Goal: Task Accomplishment & Management: Complete application form

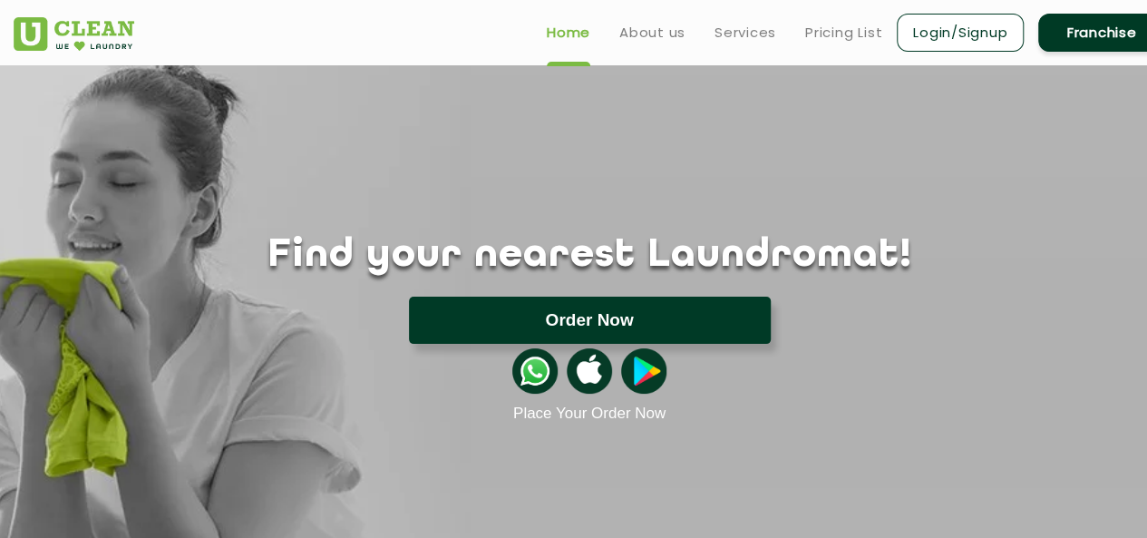
click at [591, 323] on button "Order Now" at bounding box center [590, 319] width 362 height 47
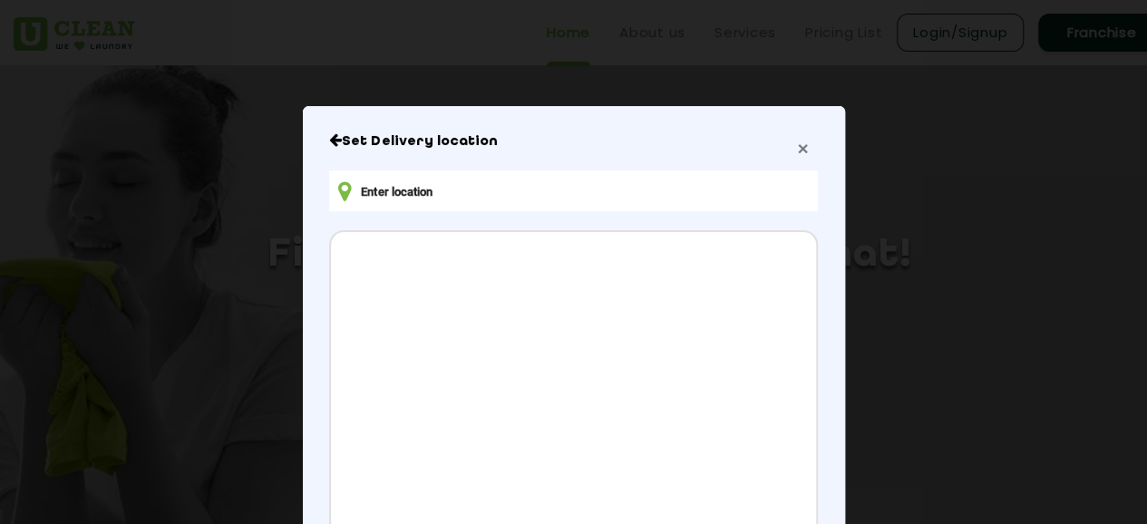
click at [797, 148] on span "×" at bounding box center [802, 148] width 11 height 21
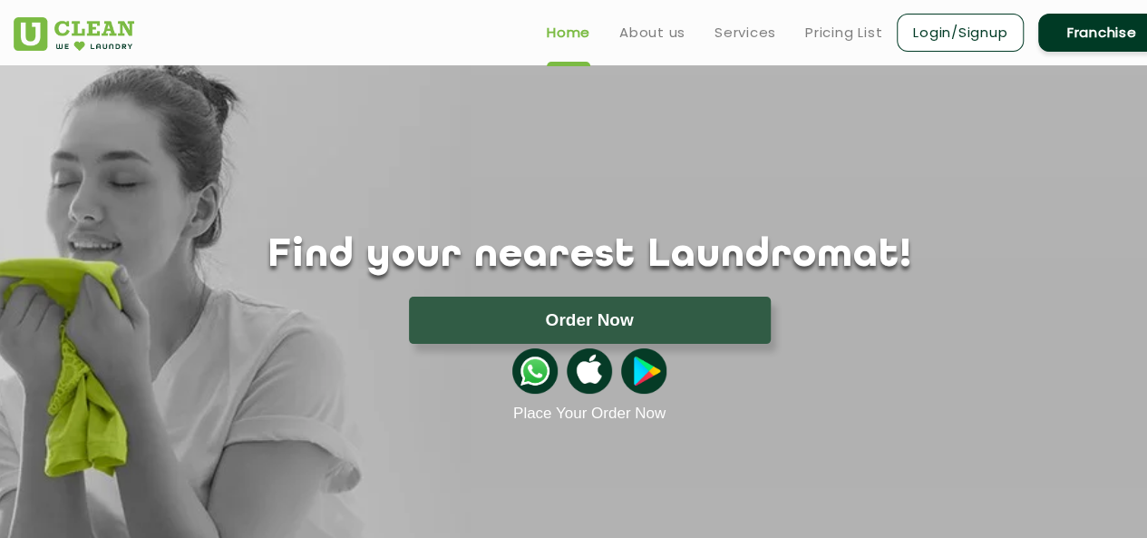
drag, startPoint x: 692, startPoint y: 130, endPoint x: 674, endPoint y: 130, distance: 17.2
click at [691, 130] on div "Find your nearest Laundromat! Please select the location Order Now Place Your O…" at bounding box center [589, 243] width 1178 height 357
click at [645, 33] on link "About us" at bounding box center [652, 33] width 66 height 22
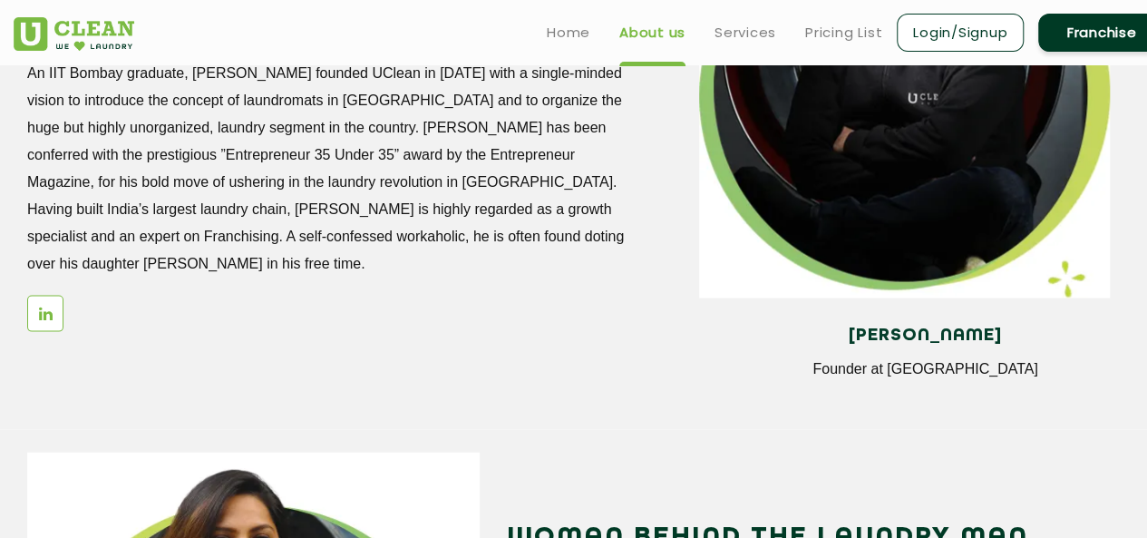
scroll to position [1541, 0]
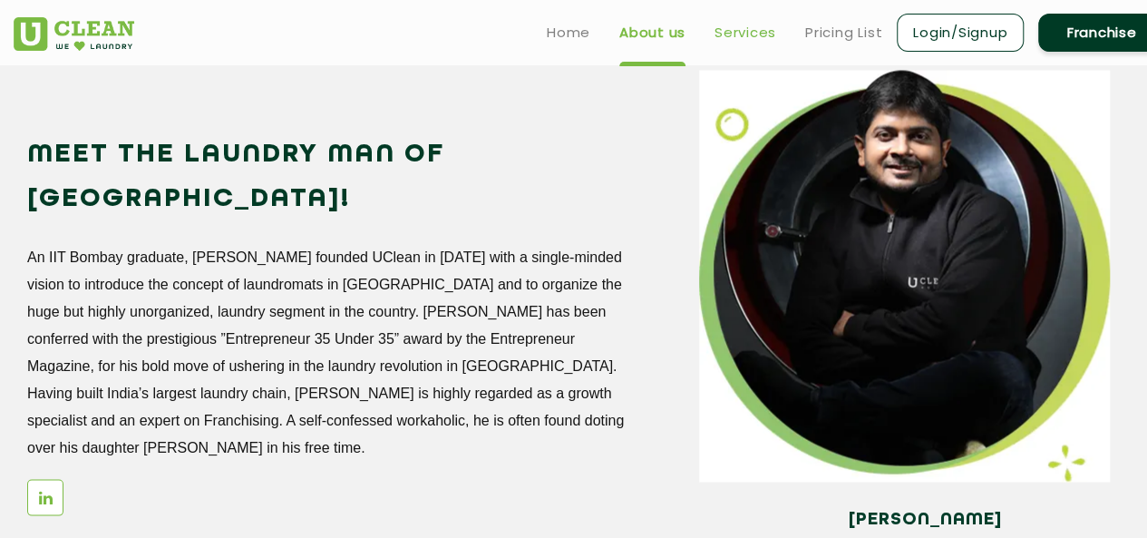
click at [731, 32] on link "Services" at bounding box center [745, 33] width 62 height 22
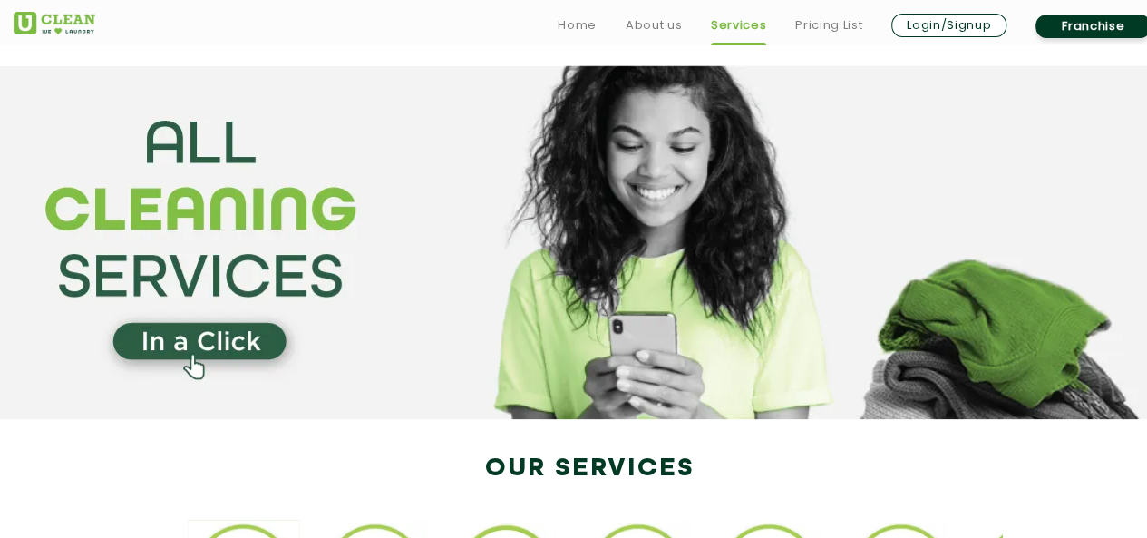
scroll to position [363, 0]
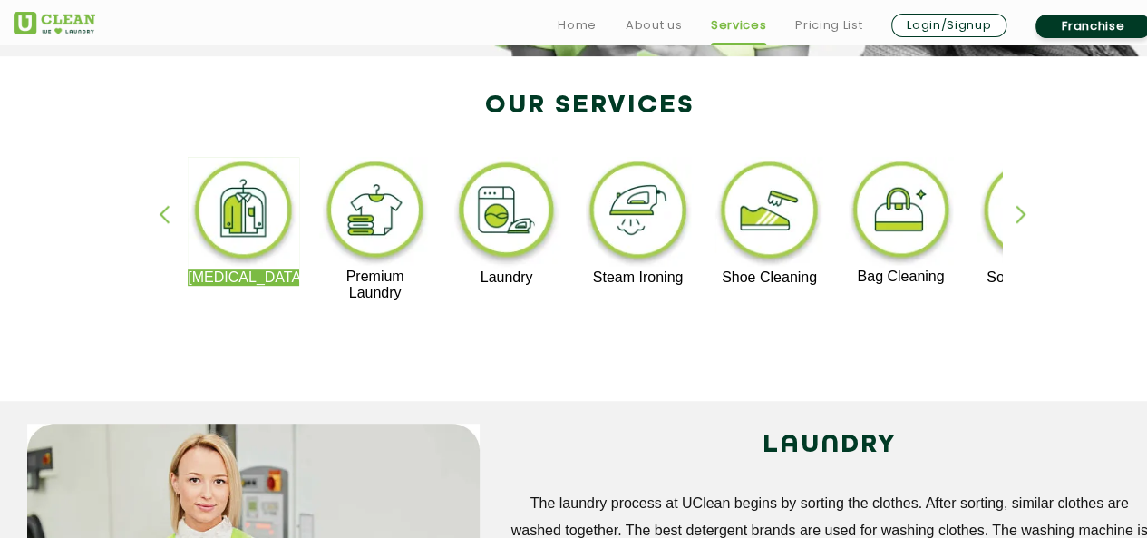
click at [1022, 215] on div "button" at bounding box center [1028, 230] width 27 height 50
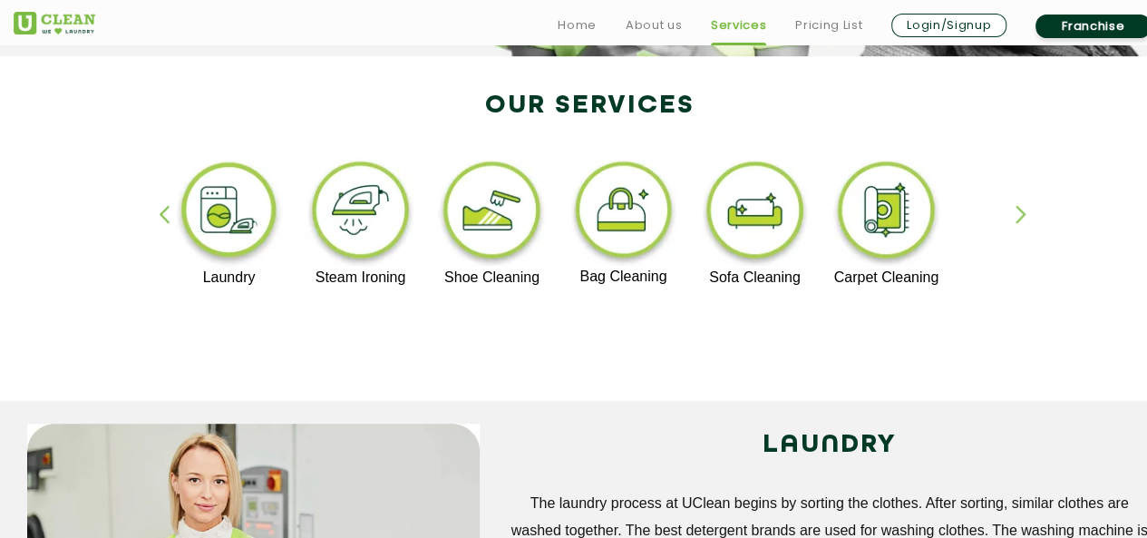
click at [1021, 215] on div "button" at bounding box center [1028, 230] width 27 height 50
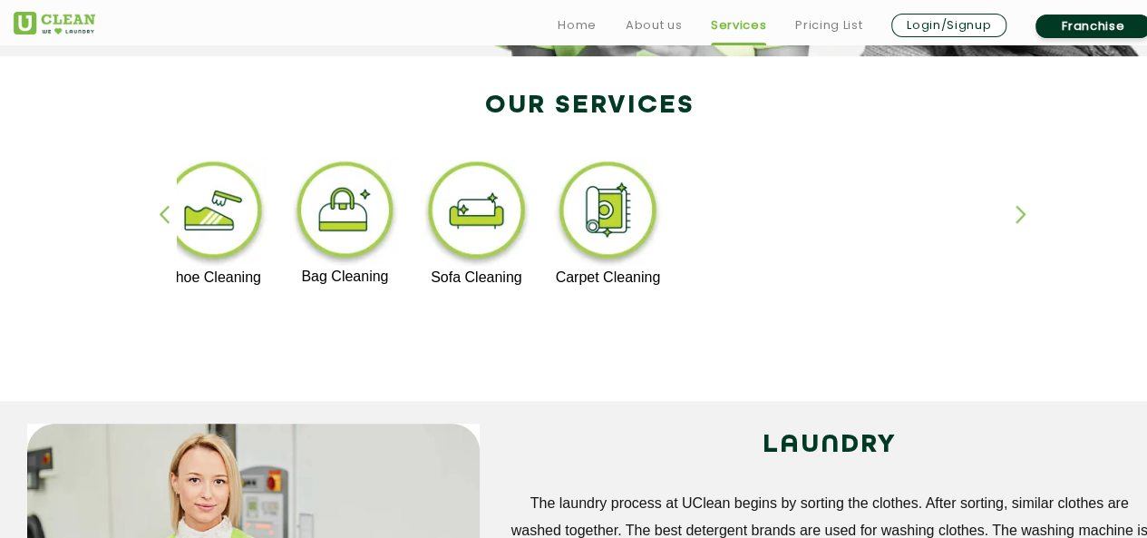
click at [615, 218] on img at bounding box center [607, 213] width 111 height 112
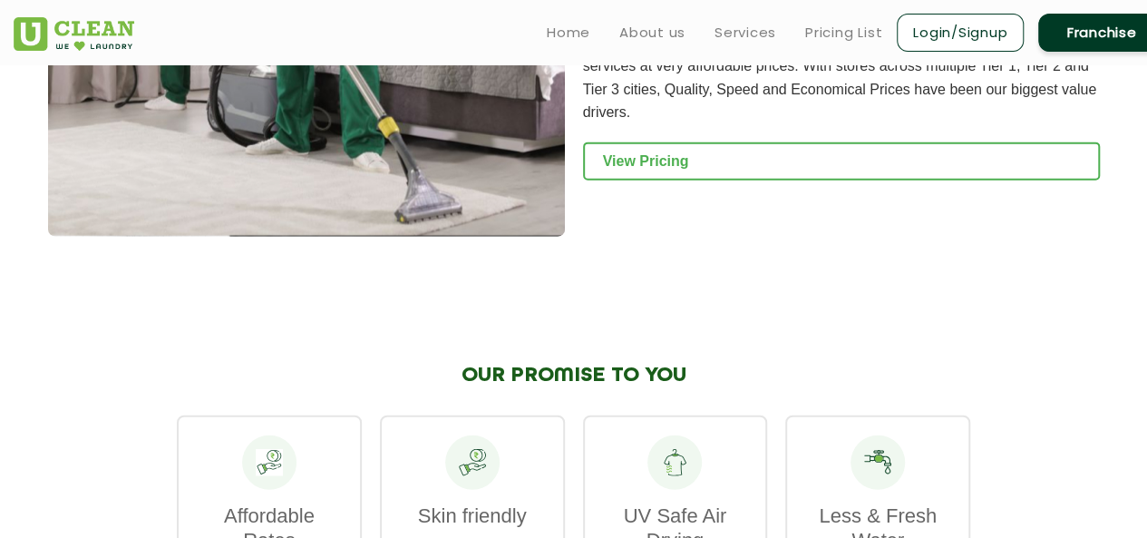
scroll to position [1917, 0]
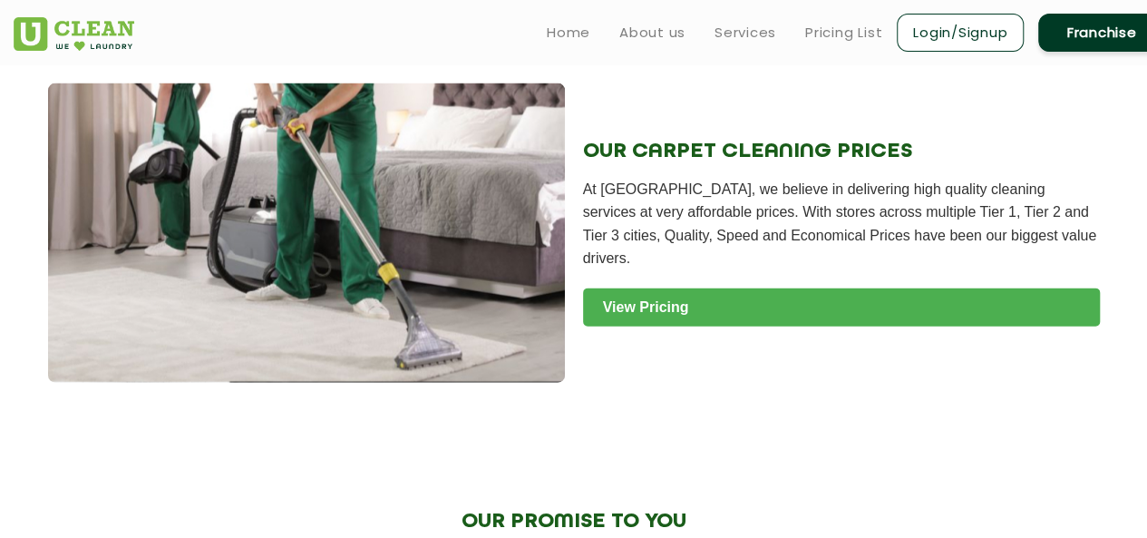
click at [650, 295] on link "View Pricing" at bounding box center [841, 307] width 517 height 38
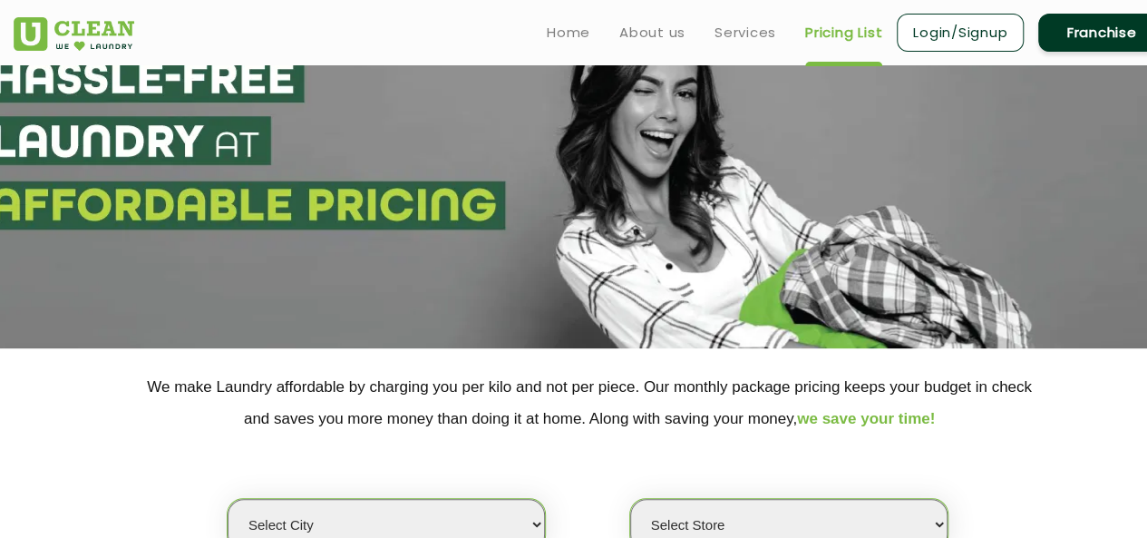
scroll to position [453, 0]
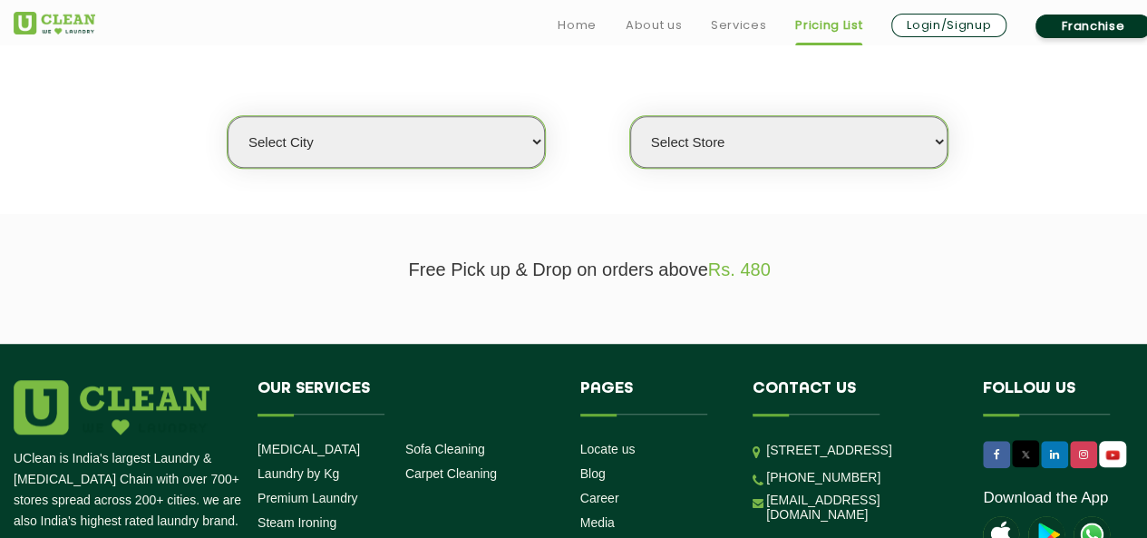
click at [540, 141] on select "Select city Aalo Abu Dhabi Agartala Agra Ahmedabad Akola Aligarh Alwar - UClean…" at bounding box center [386, 142] width 317 height 52
select select "68"
click at [228, 116] on select "Select city Aalo Abu Dhabi Agartala Agra Ahmedabad Akola Aligarh Alwar - UClean…" at bounding box center [386, 142] width 317 height 52
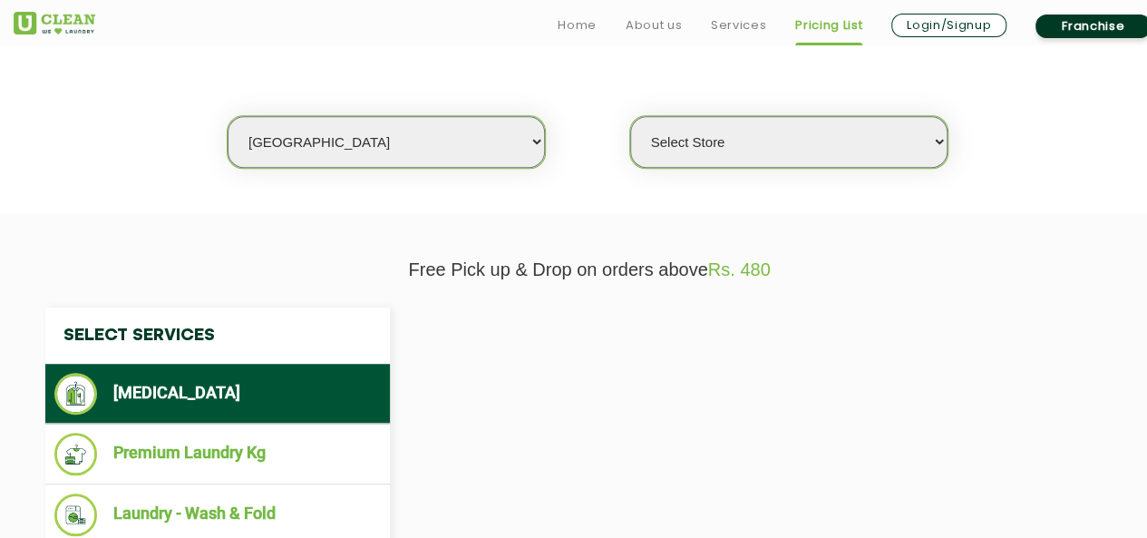
select select "0"
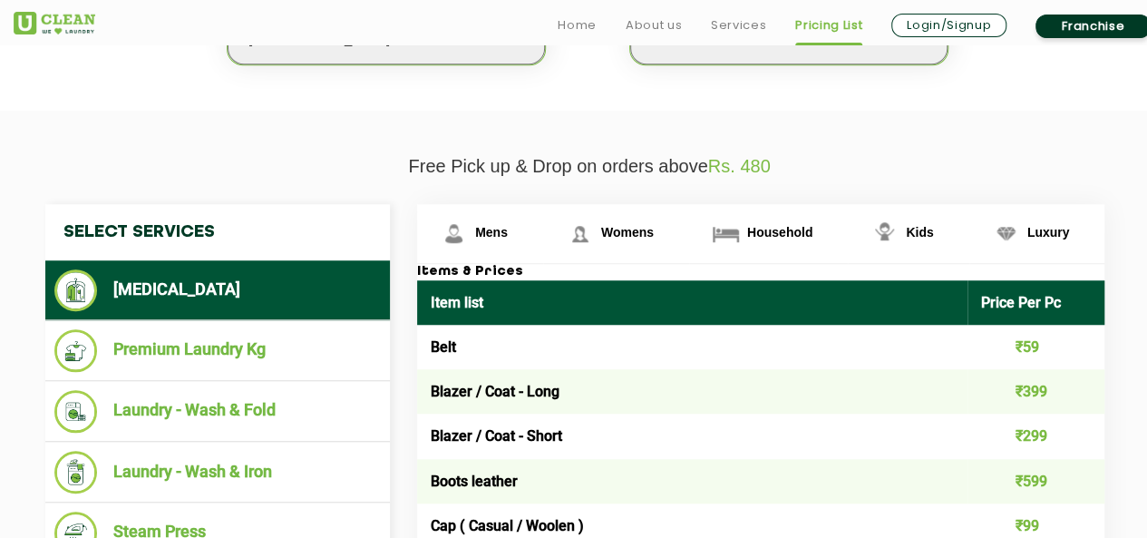
scroll to position [725, 0]
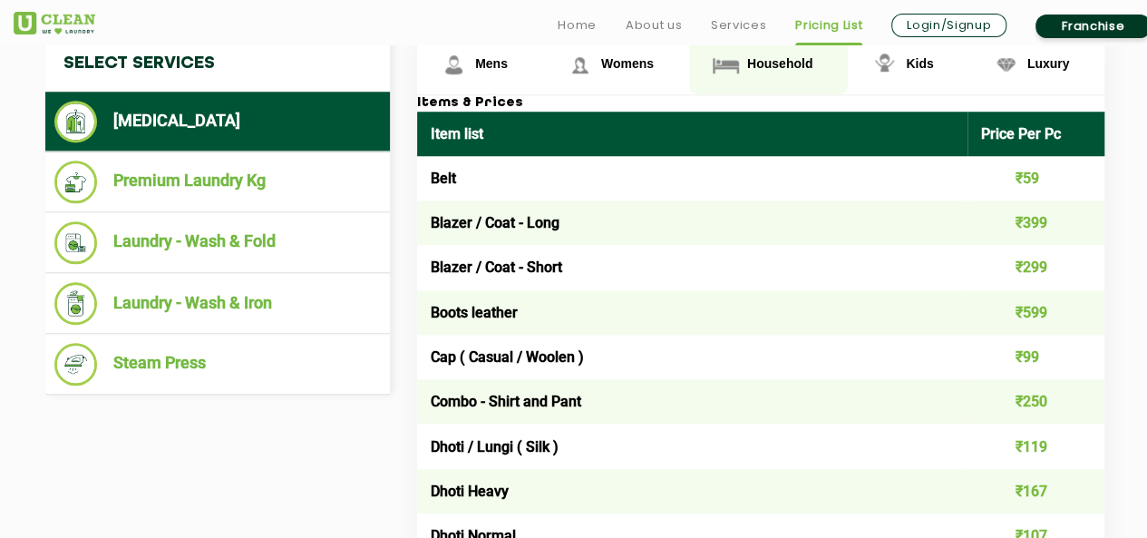
click at [762, 63] on span "Household" at bounding box center [779, 63] width 65 height 15
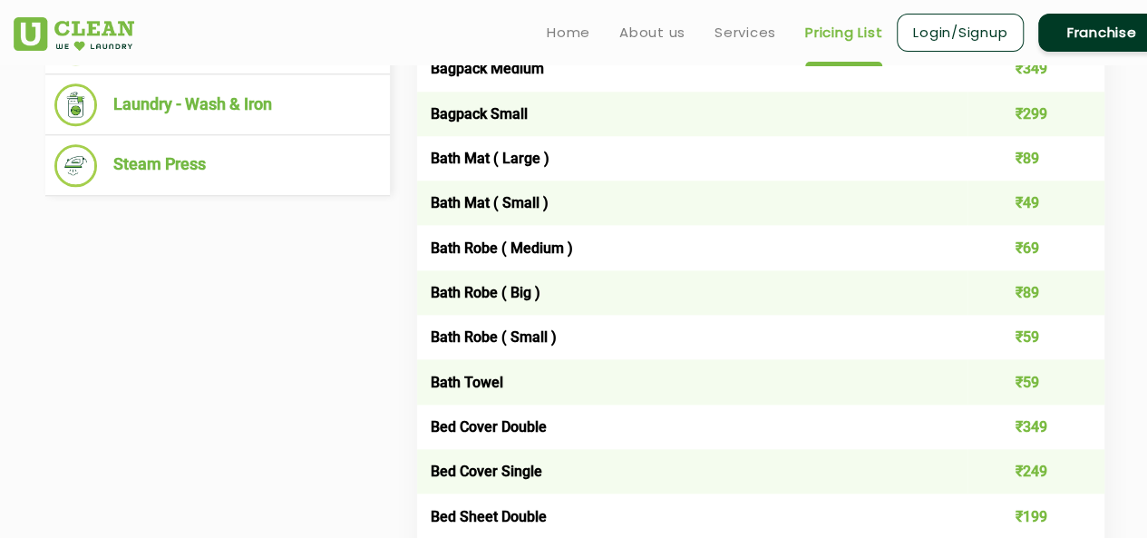
scroll to position [544, 0]
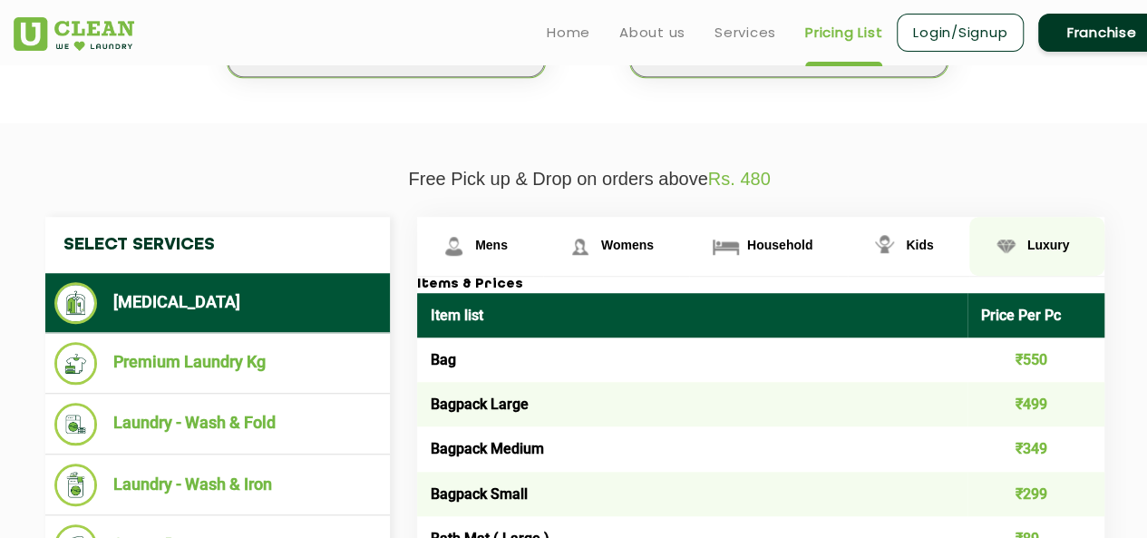
click at [1027, 240] on span "Luxury" at bounding box center [1048, 244] width 43 height 15
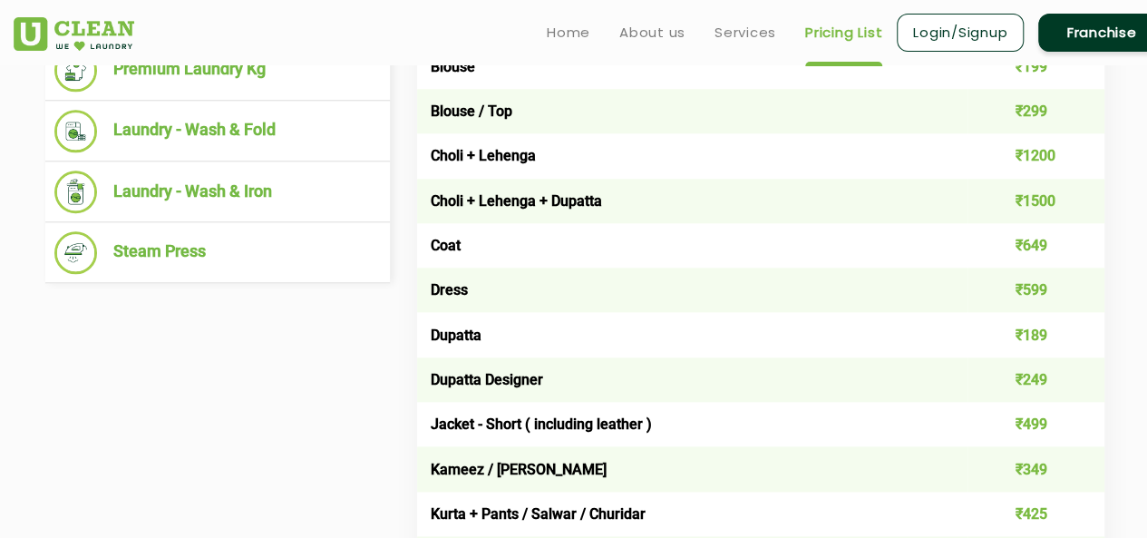
scroll to position [634, 0]
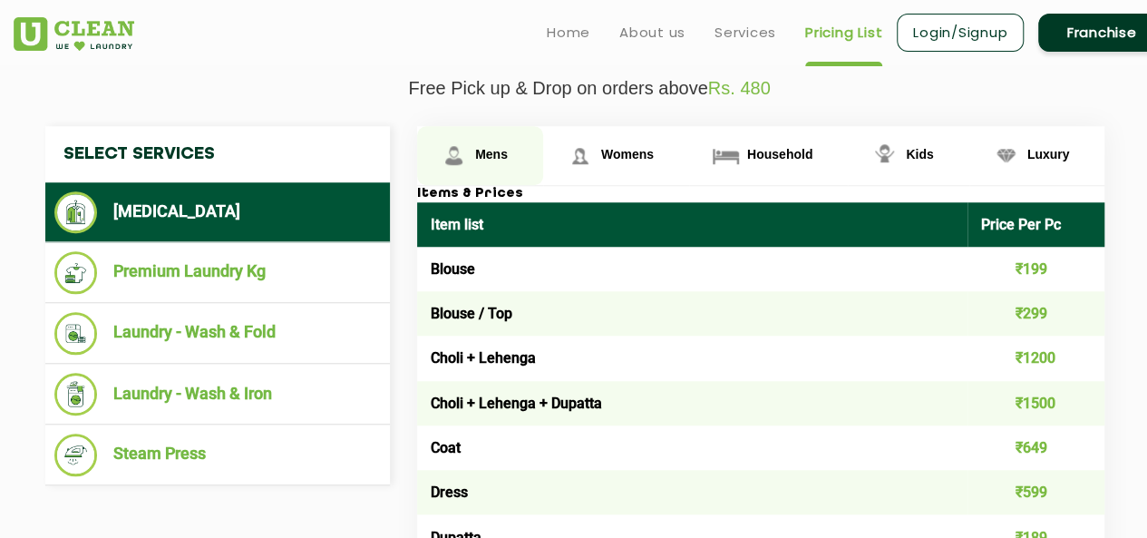
click at [480, 147] on span "Mens" at bounding box center [491, 154] width 33 height 15
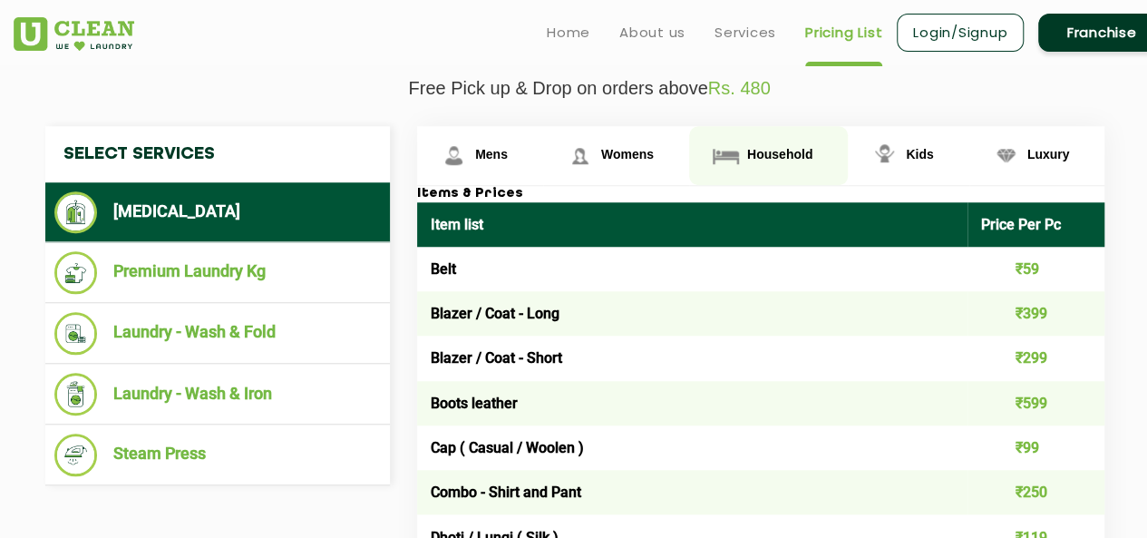
click at [780, 151] on span "Household" at bounding box center [779, 154] width 65 height 15
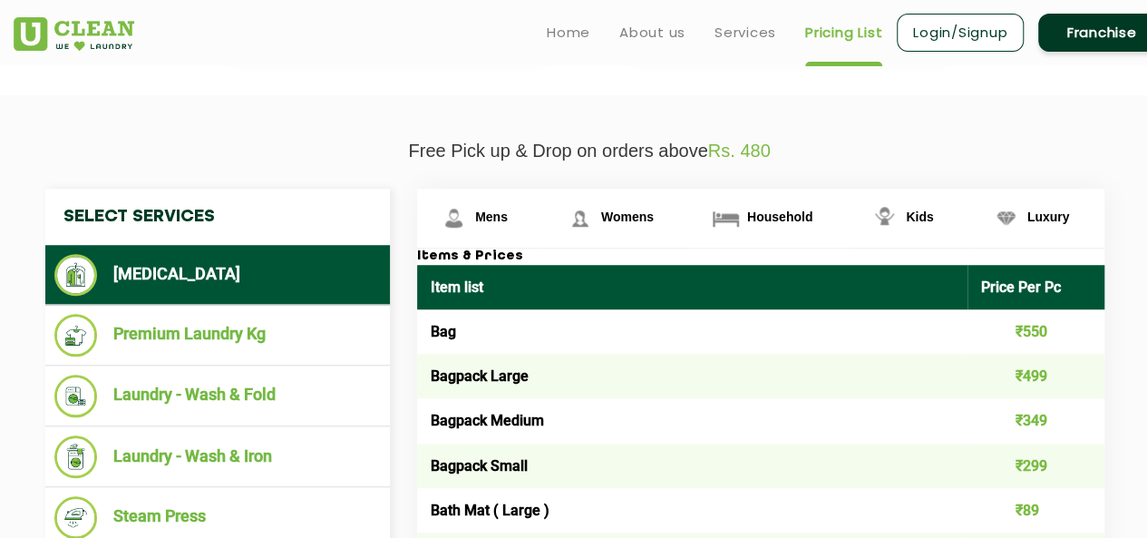
scroll to position [544, 0]
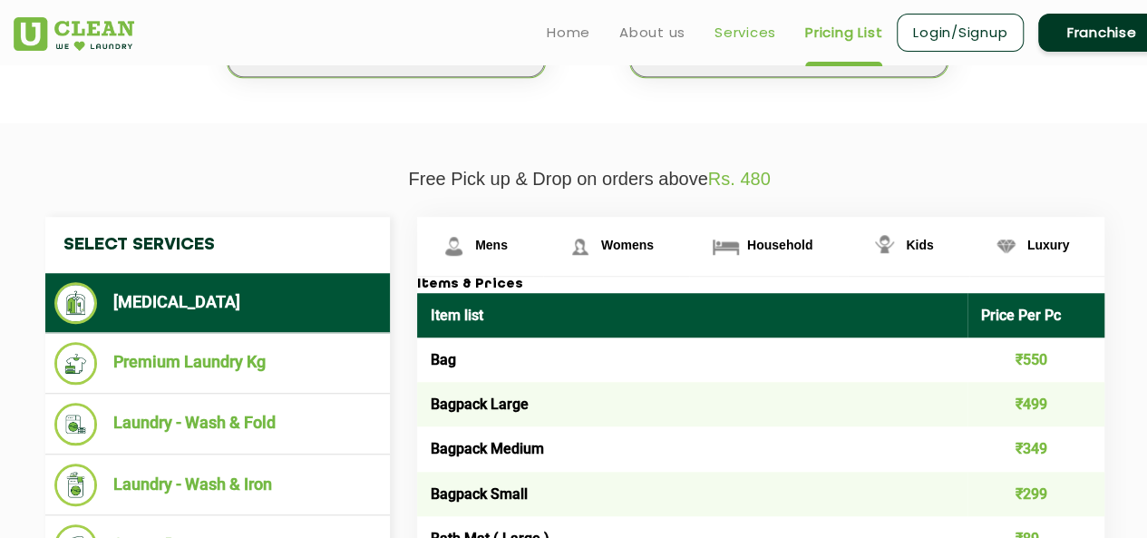
click at [755, 30] on link "Services" at bounding box center [745, 33] width 62 height 22
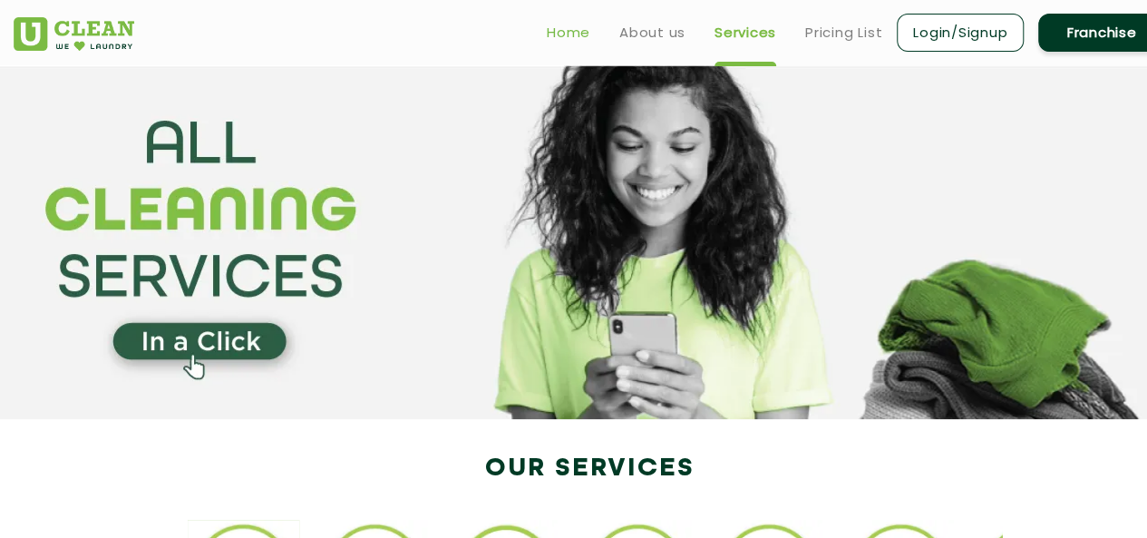
click at [571, 34] on link "Home" at bounding box center [569, 33] width 44 height 22
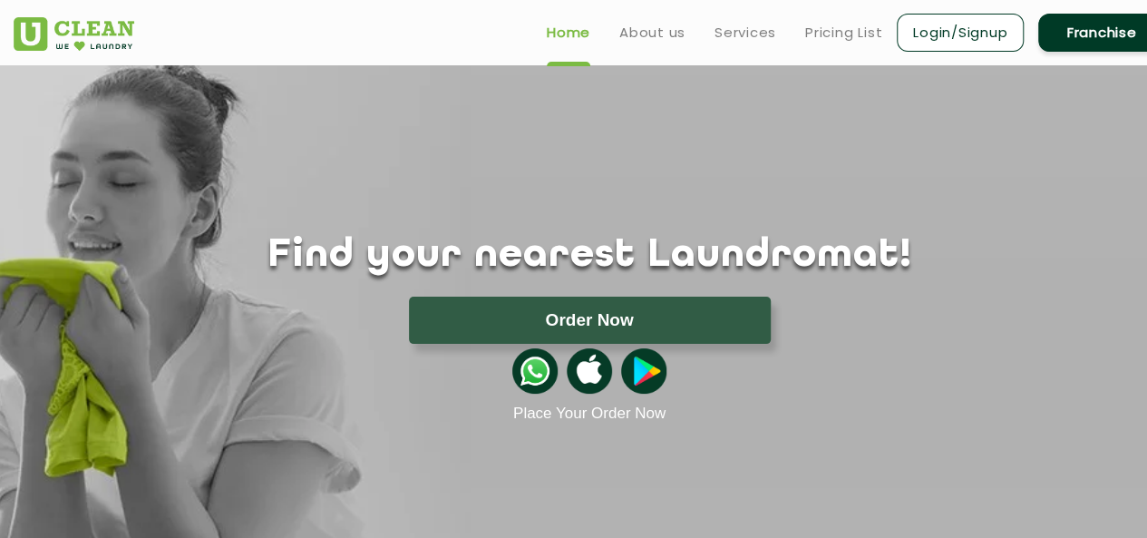
click at [1094, 38] on link "Franchise" at bounding box center [1101, 33] width 127 height 38
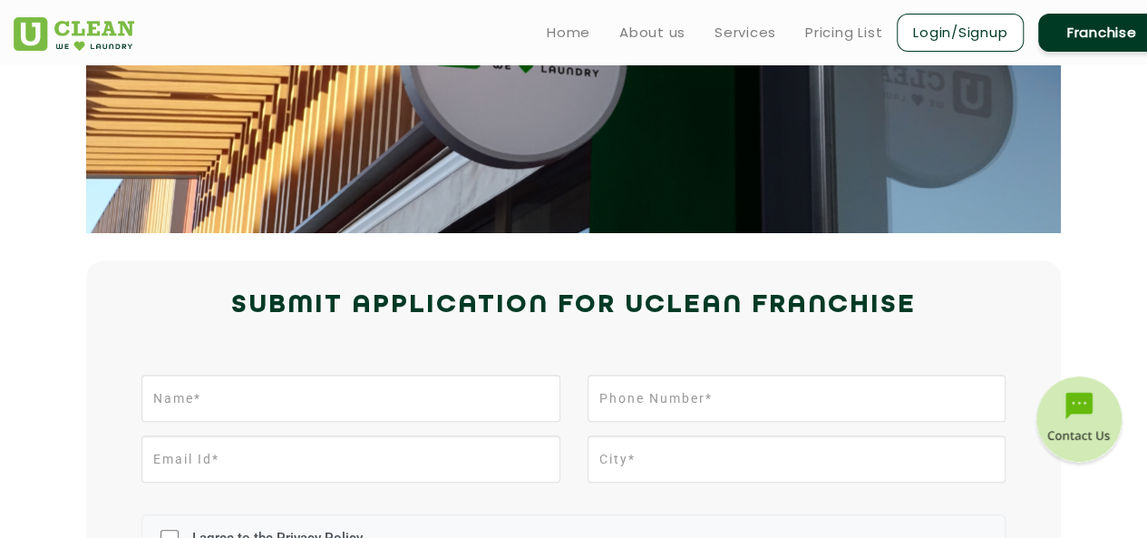
scroll to position [363, 0]
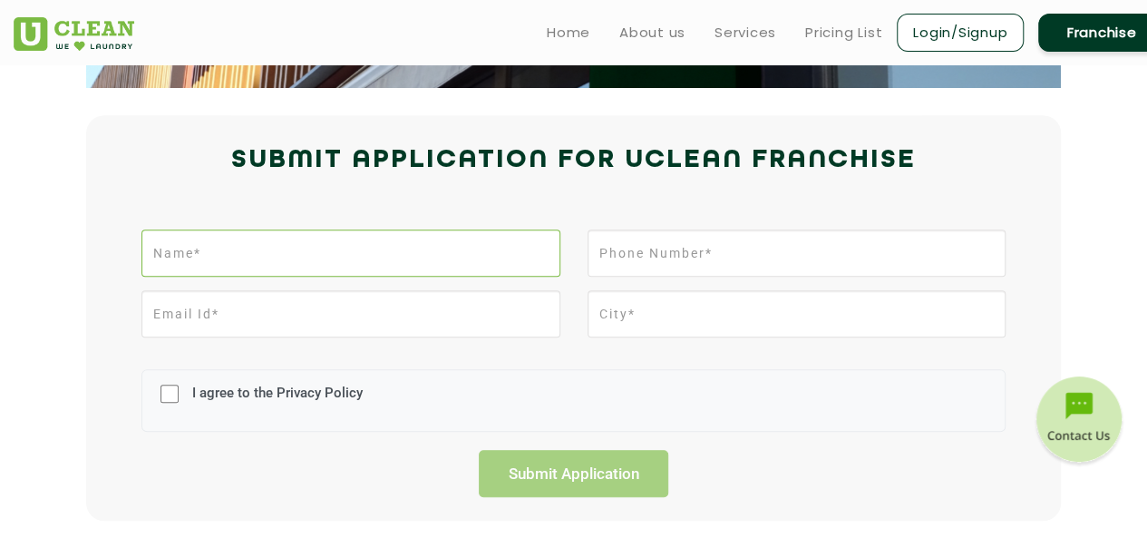
click at [243, 247] on input "text" at bounding box center [350, 252] width 418 height 47
type input "Rakesh bhat"
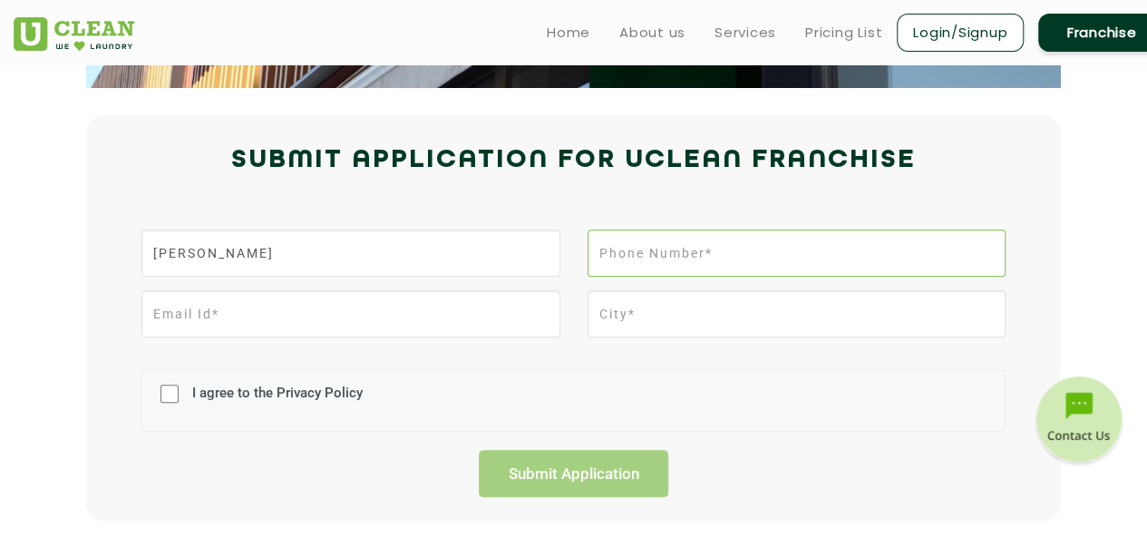
type input "09797598176"
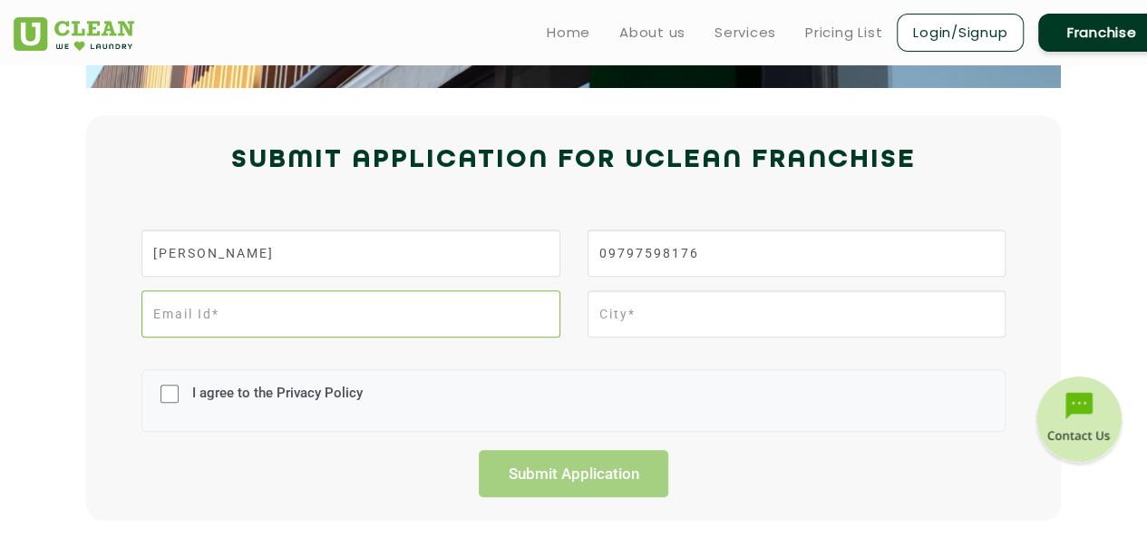
type input "shalimarfloorings@gmail.com"
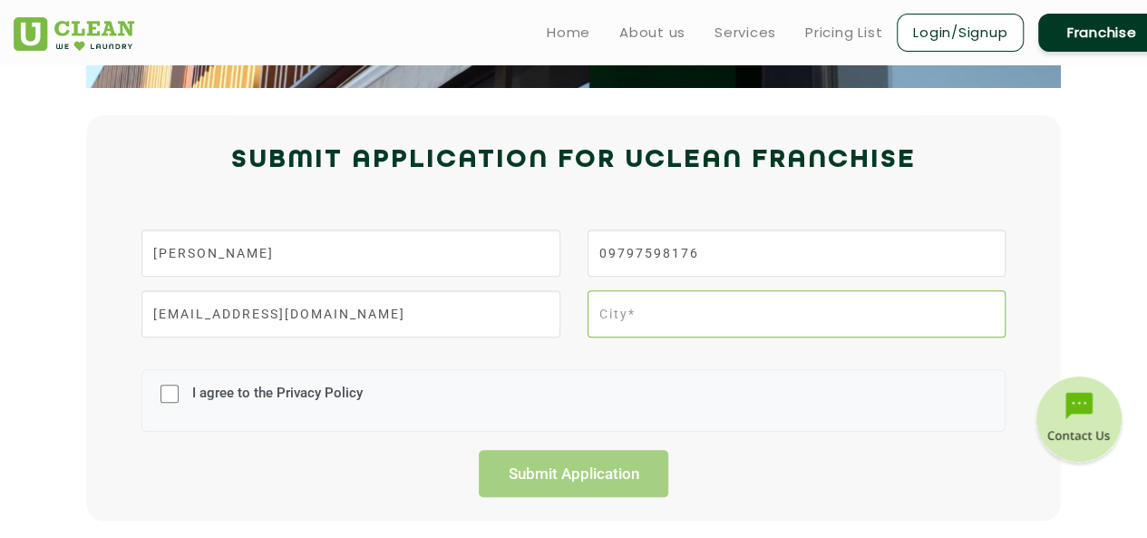
type input "[GEOGRAPHIC_DATA]"
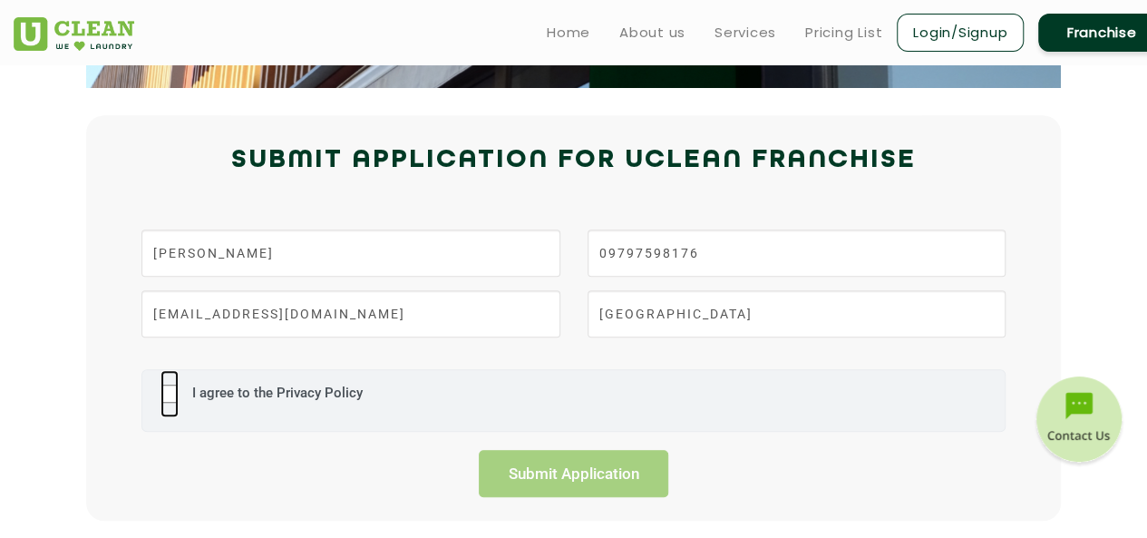
click at [168, 387] on input "I agree to the Privacy Policy" at bounding box center [169, 393] width 18 height 47
checkbox input "true"
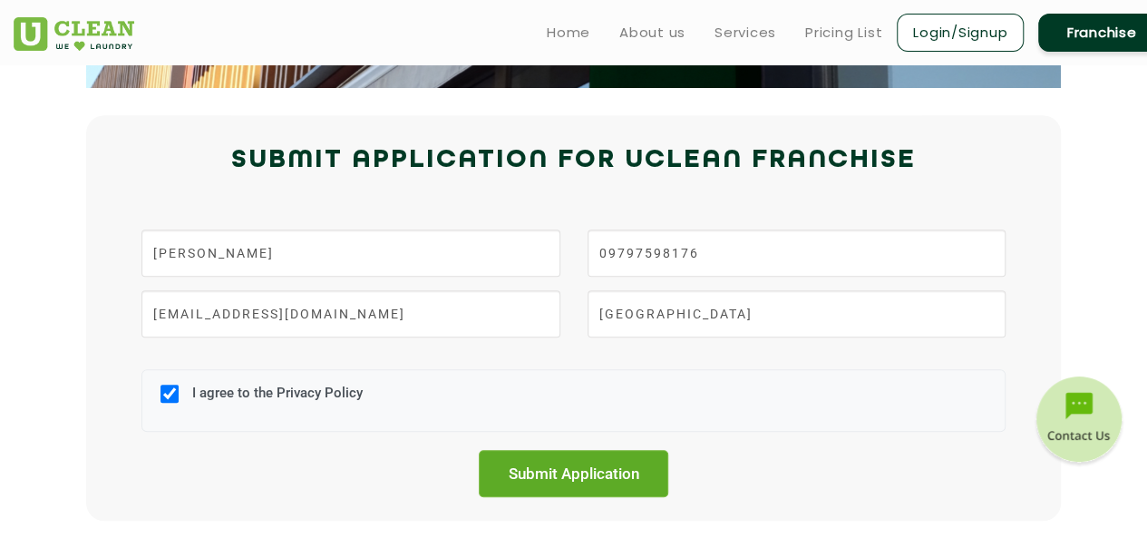
click at [579, 470] on input "Submit Application" at bounding box center [574, 473] width 190 height 47
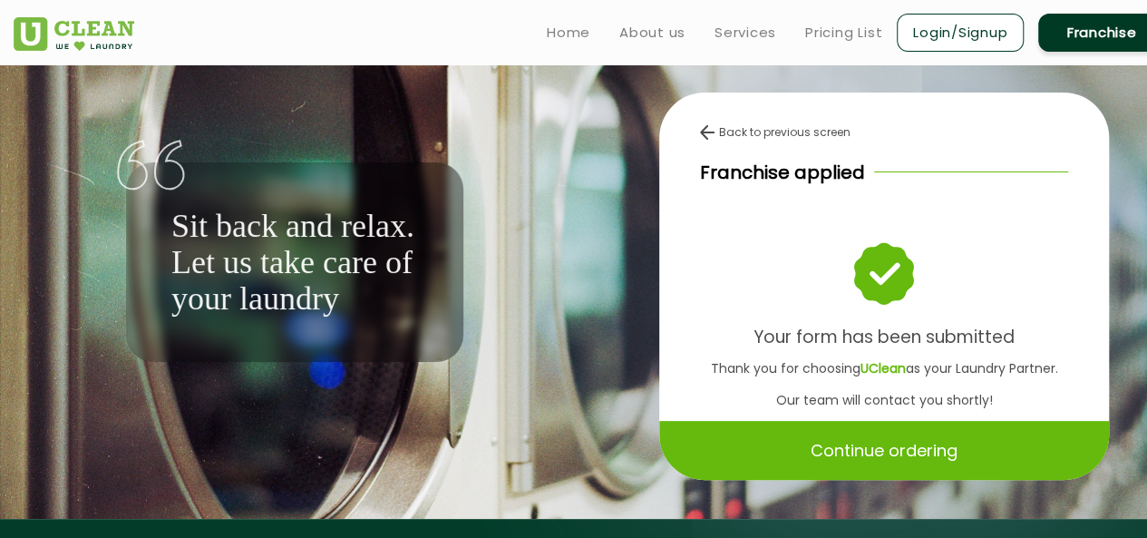
click at [545, 276] on div "Sit back and relax. Let us take care of your laundry" at bounding box center [295, 213] width 562 height 296
click at [577, 29] on link "Home" at bounding box center [569, 33] width 44 height 22
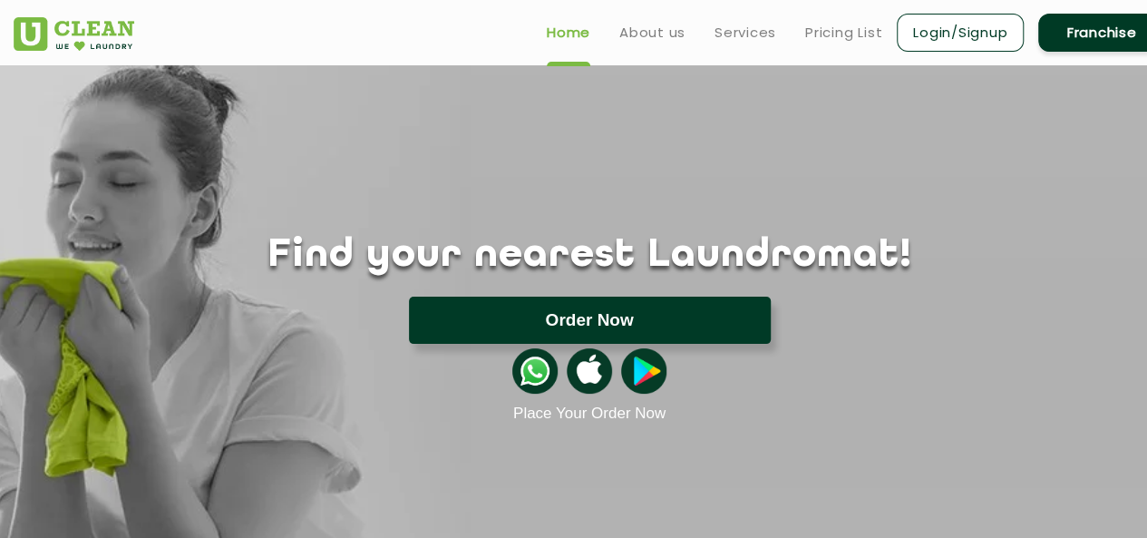
click at [605, 299] on button "Order Now" at bounding box center [590, 319] width 362 height 47
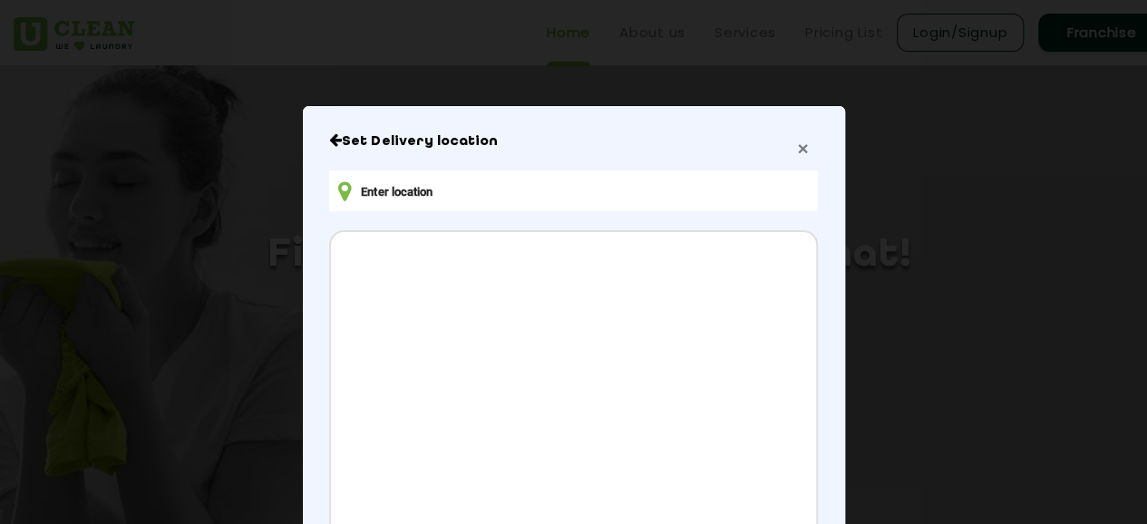
click at [797, 145] on span "×" at bounding box center [802, 148] width 11 height 21
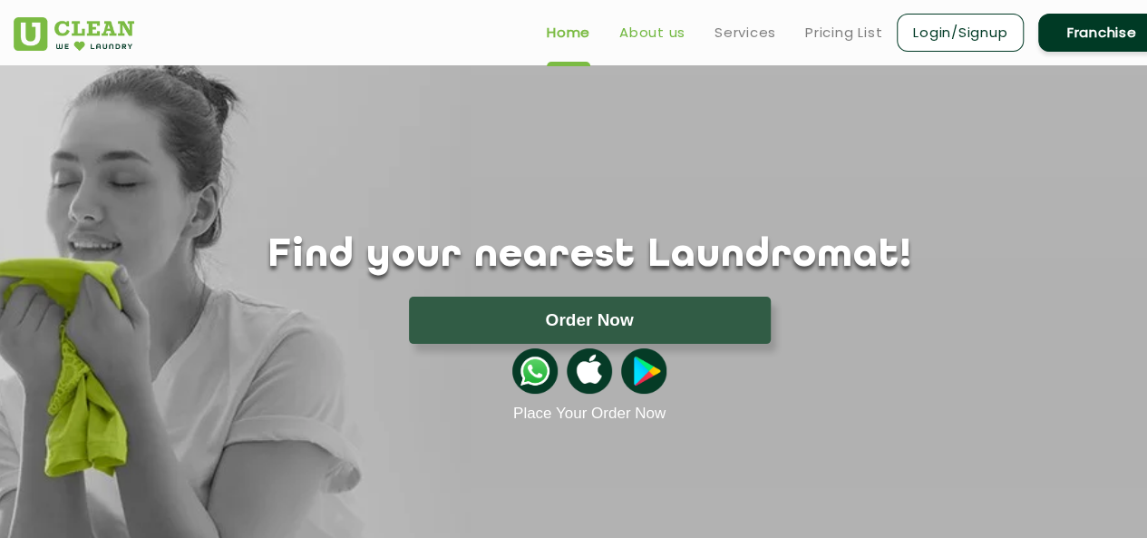
click at [644, 32] on link "About us" at bounding box center [652, 33] width 66 height 22
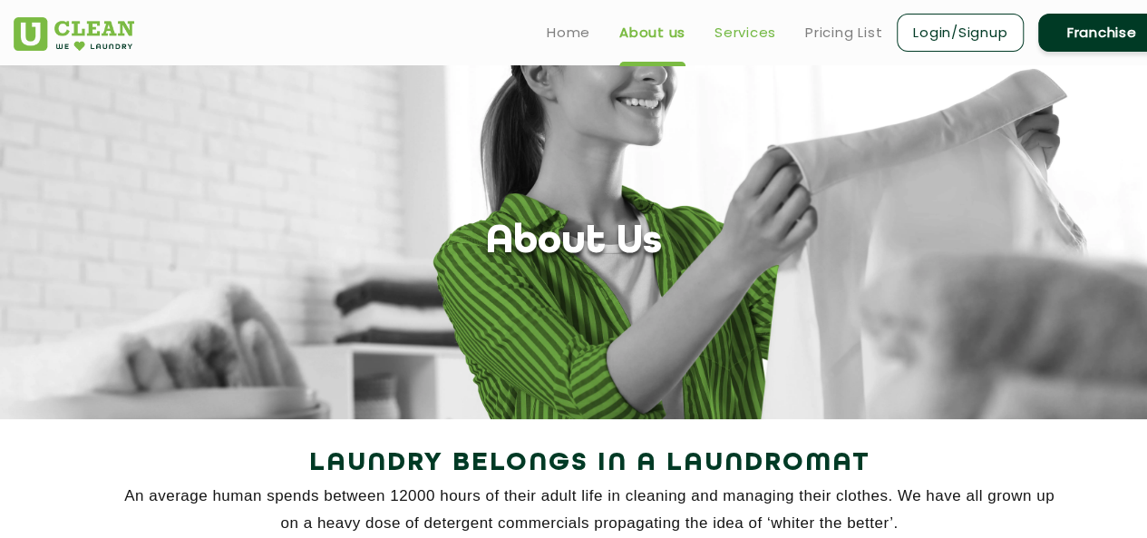
click at [738, 27] on link "Services" at bounding box center [745, 33] width 62 height 22
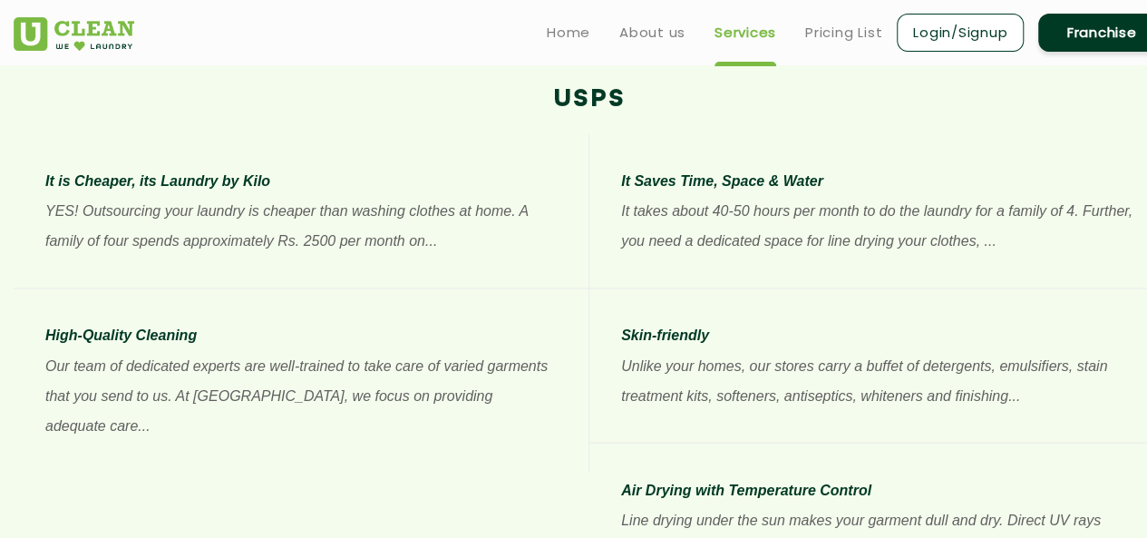
scroll to position [1178, 0]
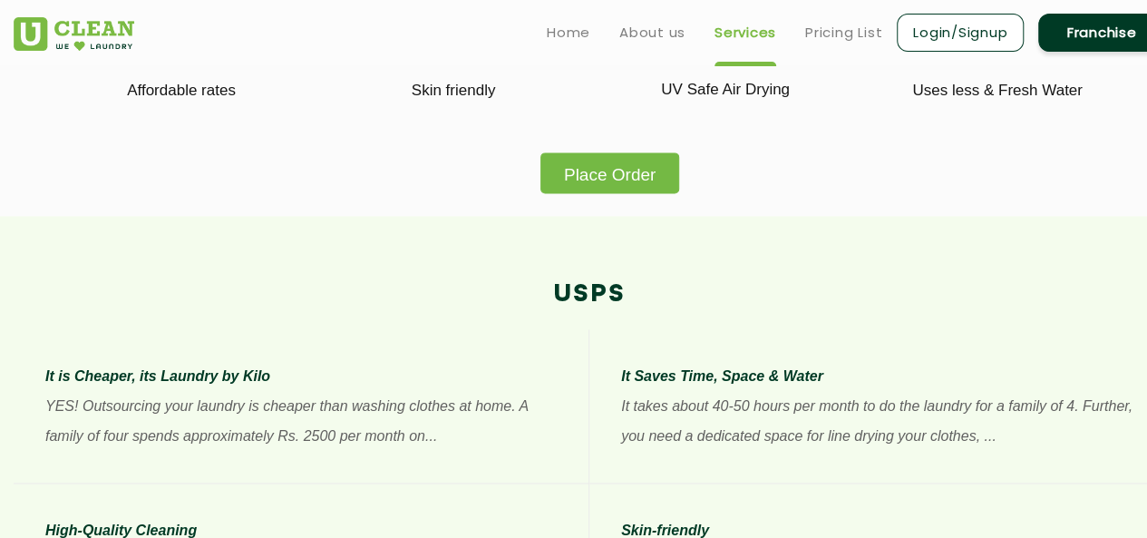
click at [616, 196] on section "Affordable rates Skin friendly UV Safe Air Drying Uses less & Fresh Water Place…" at bounding box center [573, 74] width 1147 height 284
click at [620, 183] on button "Place Order" at bounding box center [609, 172] width 139 height 41
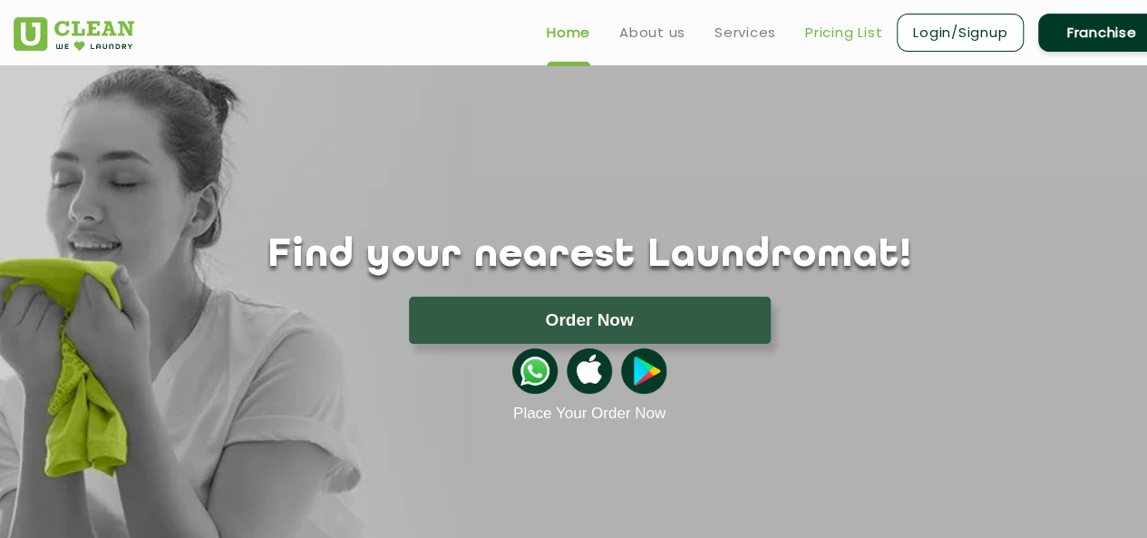
click at [834, 33] on link "Pricing List" at bounding box center [843, 33] width 77 height 22
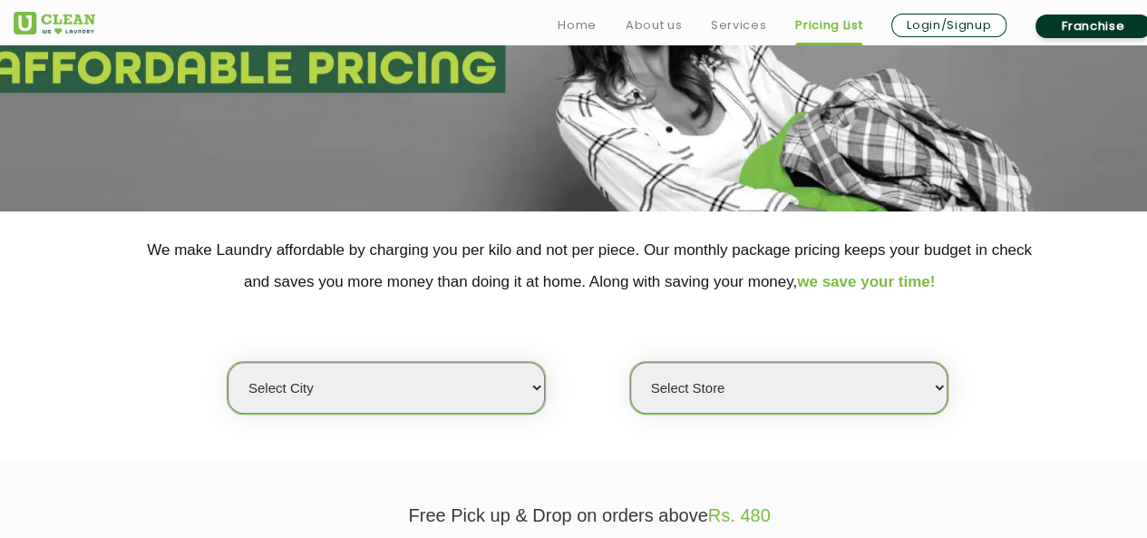
scroll to position [272, 0]
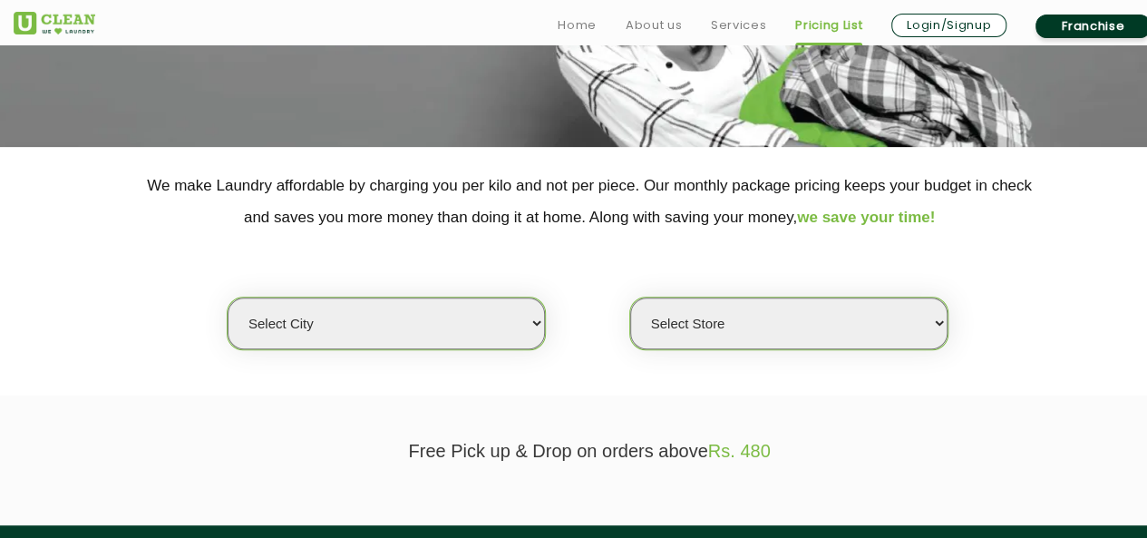
click at [538, 324] on select "Select city [GEOGRAPHIC_DATA] [GEOGRAPHIC_DATA] [GEOGRAPHIC_DATA] [GEOGRAPHIC_D…" at bounding box center [386, 323] width 317 height 52
select select "68"
click at [228, 297] on select "Select city [GEOGRAPHIC_DATA] [GEOGRAPHIC_DATA] [GEOGRAPHIC_DATA] [GEOGRAPHIC_D…" at bounding box center [386, 323] width 317 height 52
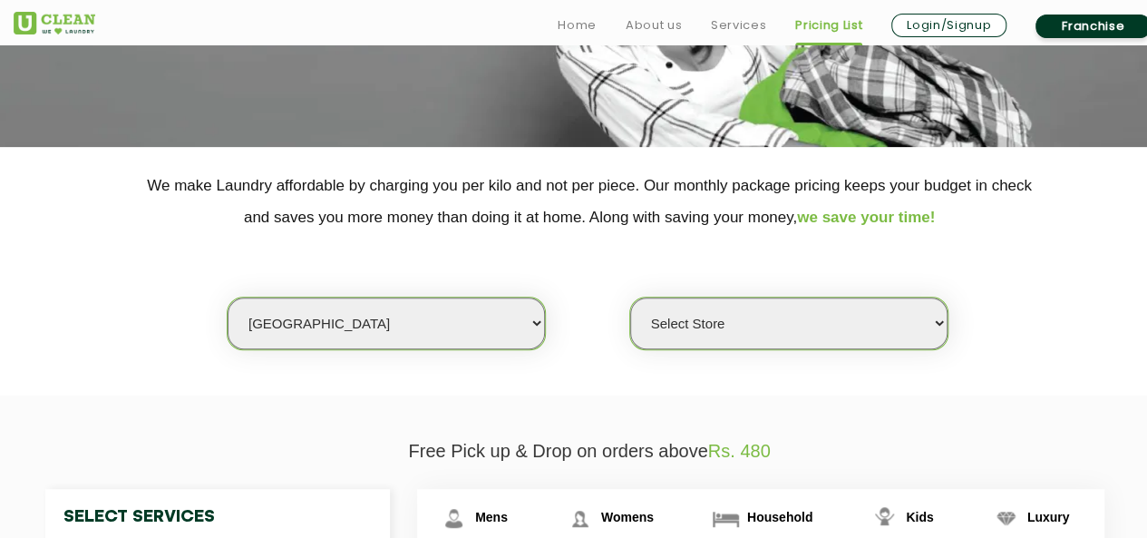
click at [939, 321] on select "Select Store [PERSON_NAME][GEOGRAPHIC_DATA] UClean Talab Tillo UClean Janipur U…" at bounding box center [788, 323] width 317 height 52
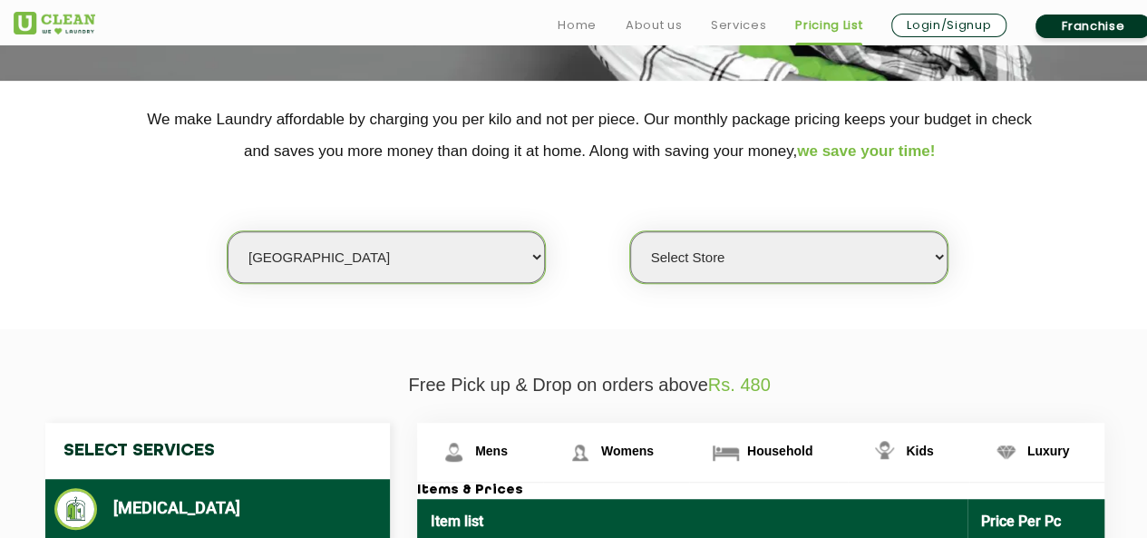
scroll to position [363, 0]
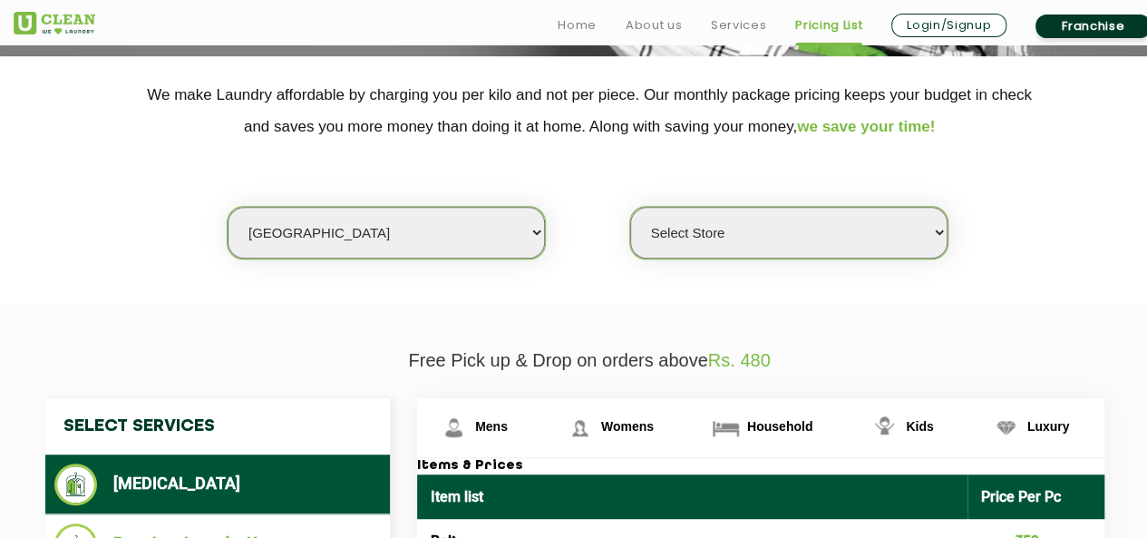
click at [935, 231] on select "Select Store [PERSON_NAME][GEOGRAPHIC_DATA] UClean Talab Tillo UClean Janipur U…" at bounding box center [788, 233] width 317 height 52
select select "455"
click at [630, 207] on select "Select Store [PERSON_NAME][GEOGRAPHIC_DATA] UClean Talab Tillo UClean Janipur U…" at bounding box center [788, 233] width 317 height 52
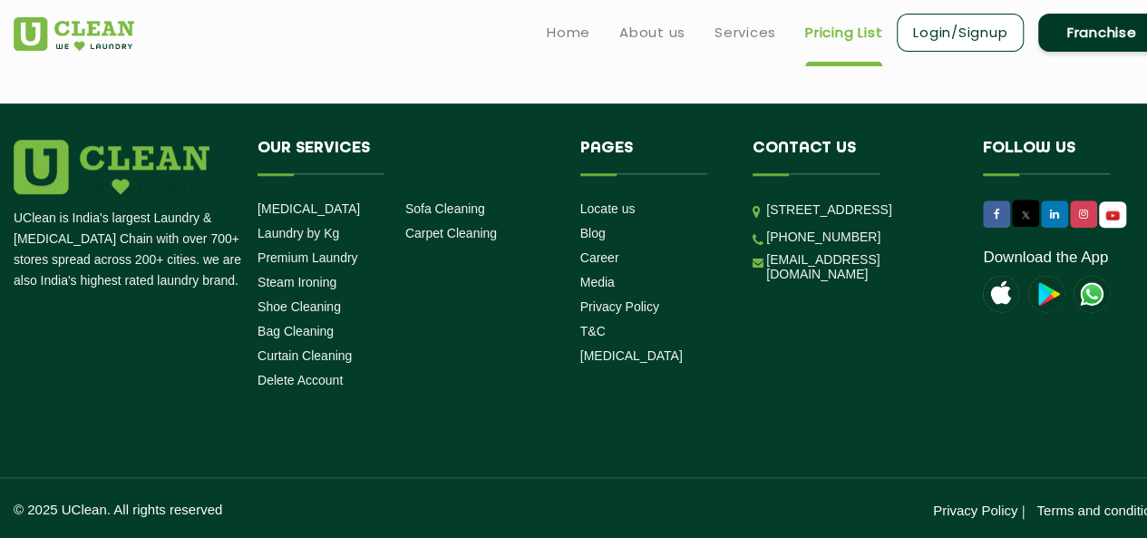
scroll to position [3897, 0]
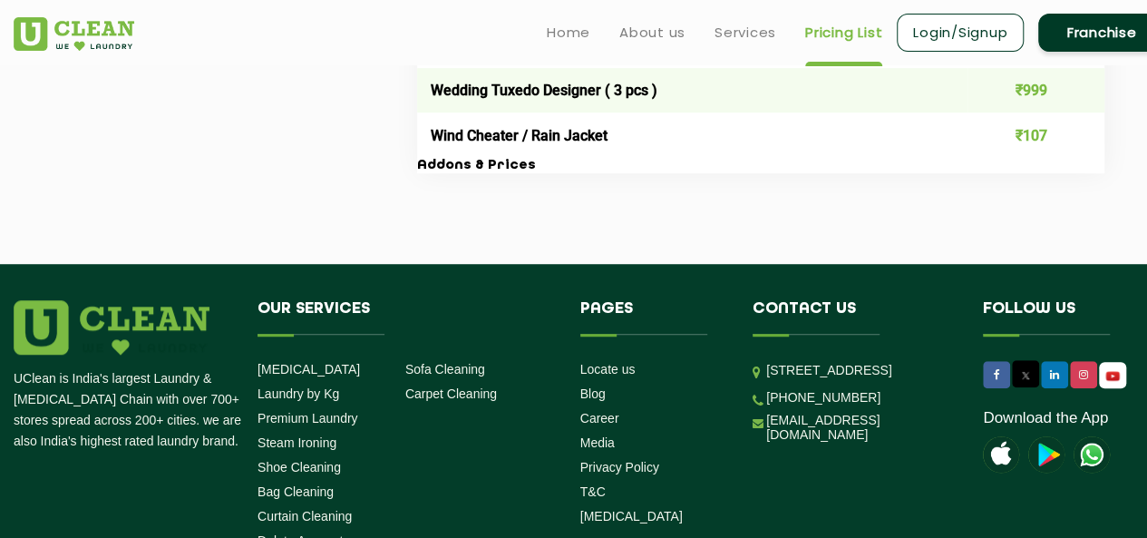
click at [1115, 30] on link "Franchise" at bounding box center [1101, 33] width 127 height 38
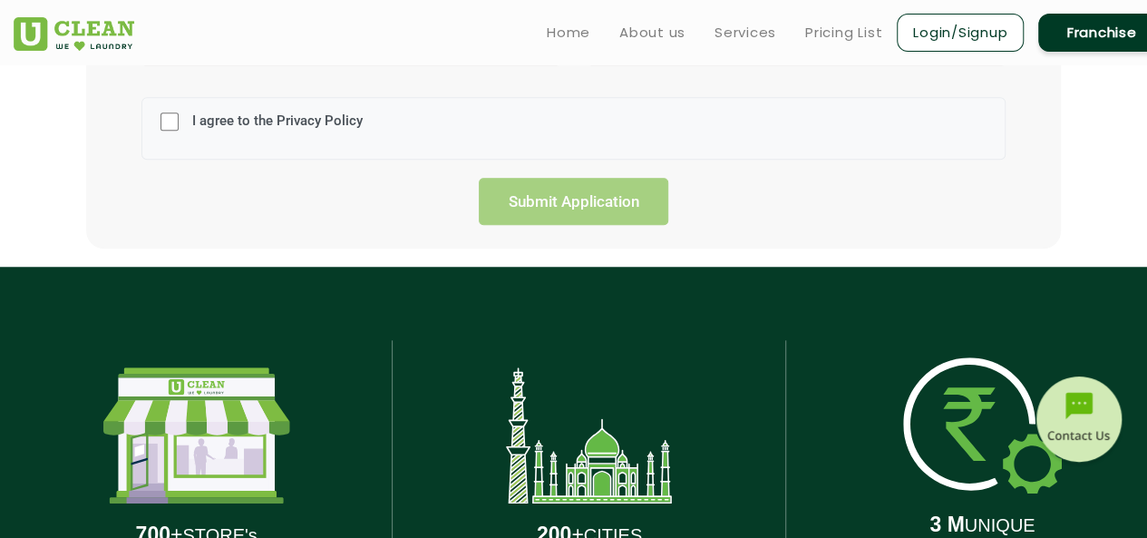
scroll to position [544, 0]
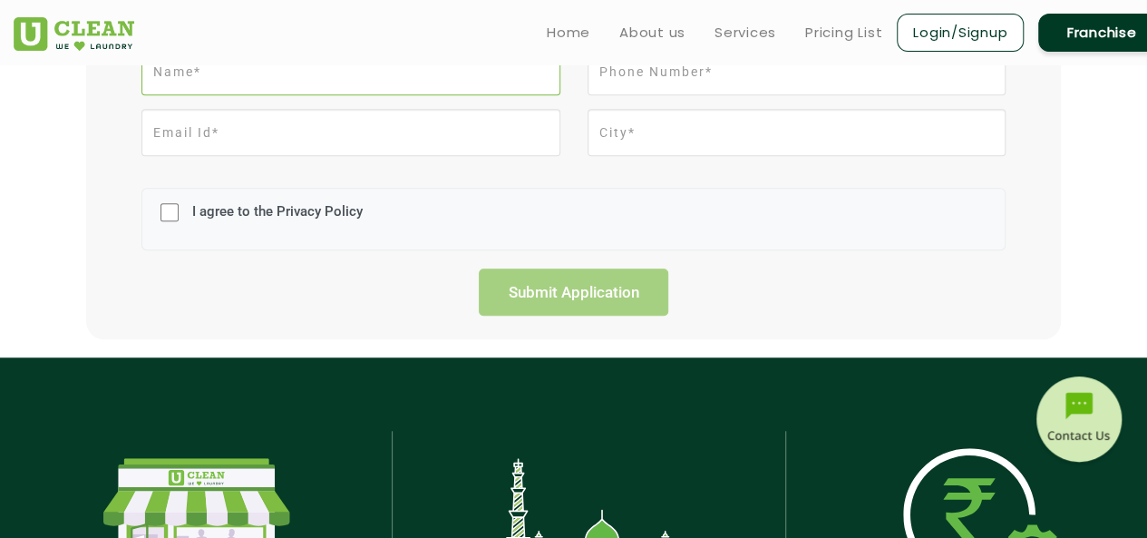
click at [248, 77] on input "text" at bounding box center [350, 71] width 418 height 47
click at [899, 258] on div "I agree to the Privacy Policy" at bounding box center [573, 219] width 891 height 99
